Goal: Transaction & Acquisition: Download file/media

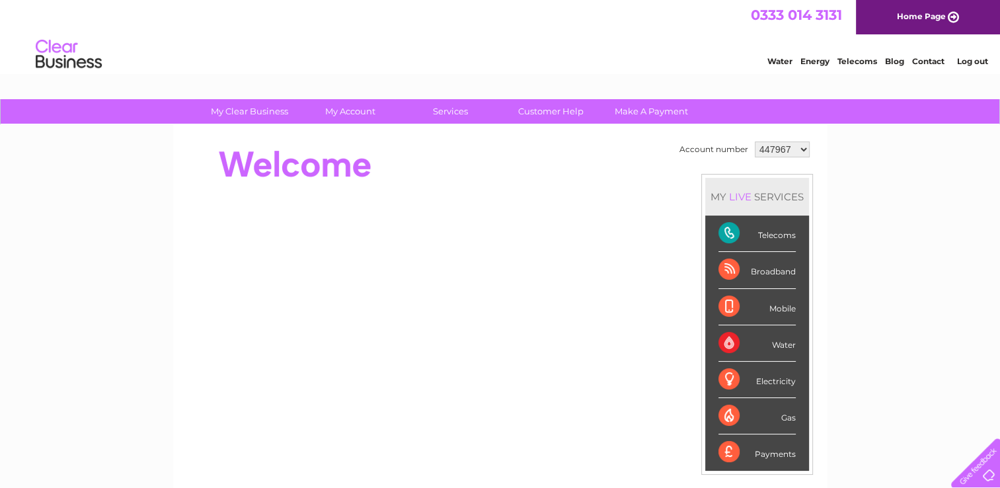
click at [793, 151] on select "447967 1083770" at bounding box center [782, 149] width 55 height 16
select select "1083770"
click at [755, 141] on select "447967 1083770" at bounding box center [782, 149] width 55 height 16
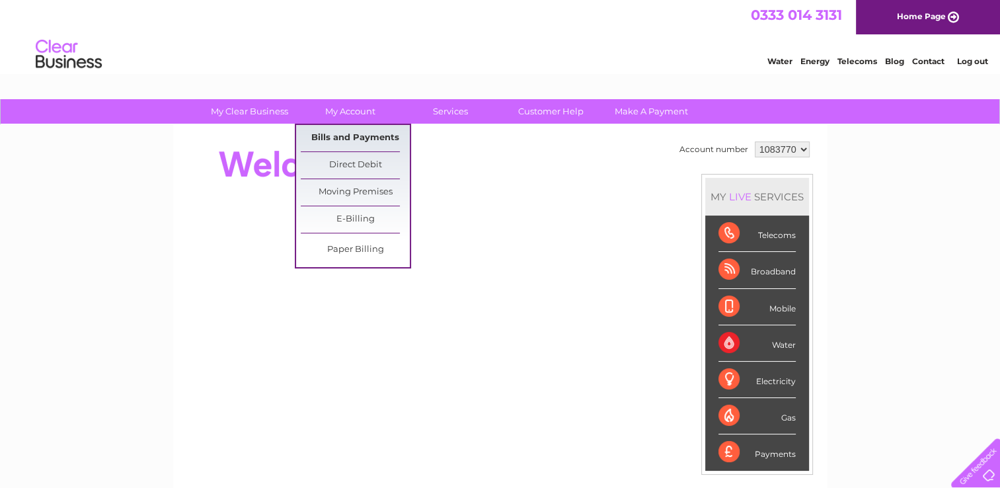
click at [357, 135] on link "Bills and Payments" at bounding box center [355, 138] width 109 height 26
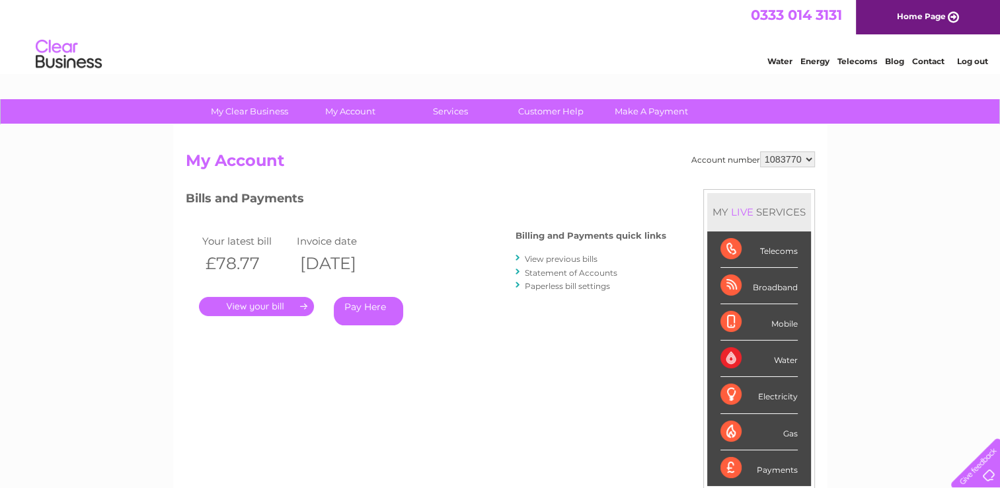
click at [272, 307] on link "." at bounding box center [256, 306] width 115 height 19
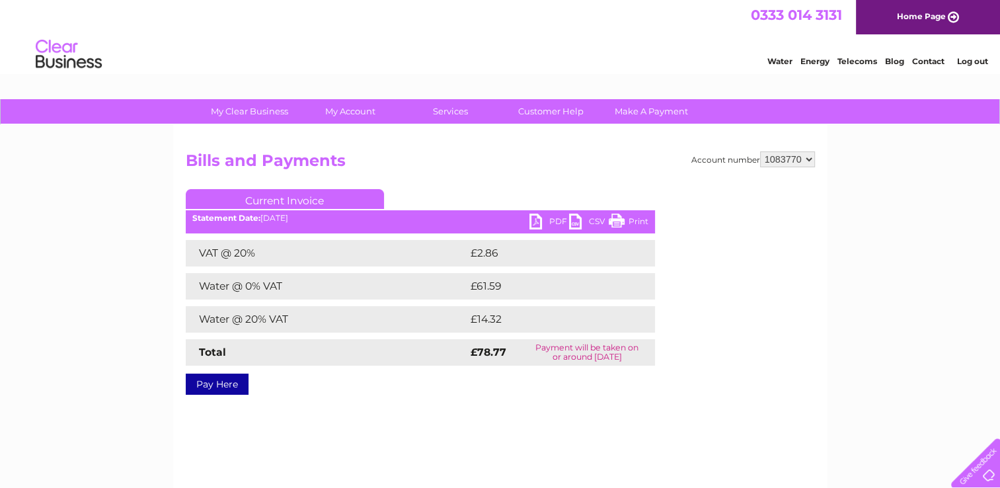
click at [540, 217] on link "PDF" at bounding box center [549, 222] width 40 height 19
click at [975, 61] on link "Log out" at bounding box center [971, 61] width 31 height 10
